Goal: Transaction & Acquisition: Book appointment/travel/reservation

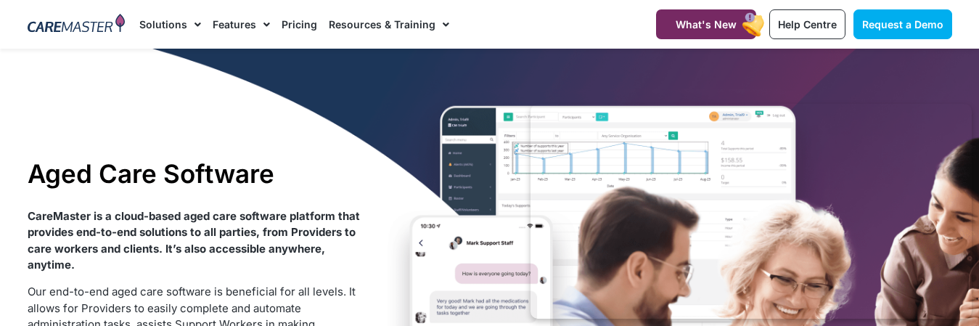
drag, startPoint x: 17, startPoint y: 73, endPoint x: 25, endPoint y: 74, distance: 8.8
click at [25, 74] on section "Aged Care Software CareMaster is a cloud-based aged care software platform that…" at bounding box center [489, 327] width 979 height 557
